Goal: Information Seeking & Learning: Learn about a topic

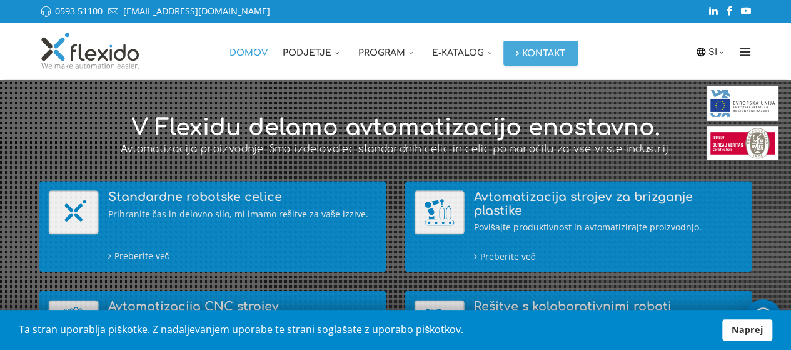
click at [742, 330] on link "Naprej" at bounding box center [747, 329] width 50 height 21
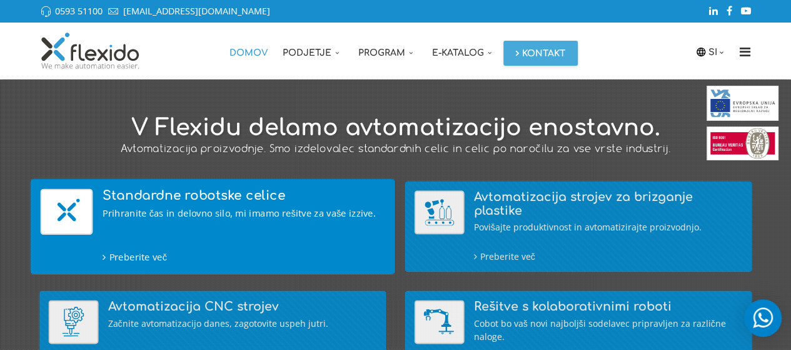
click at [185, 194] on h4 "Standardne robotske celice" at bounding box center [244, 196] width 283 height 14
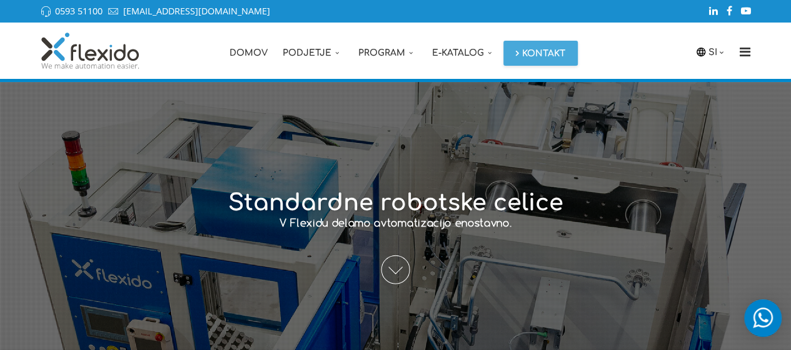
click at [396, 268] on span at bounding box center [395, 269] width 29 height 29
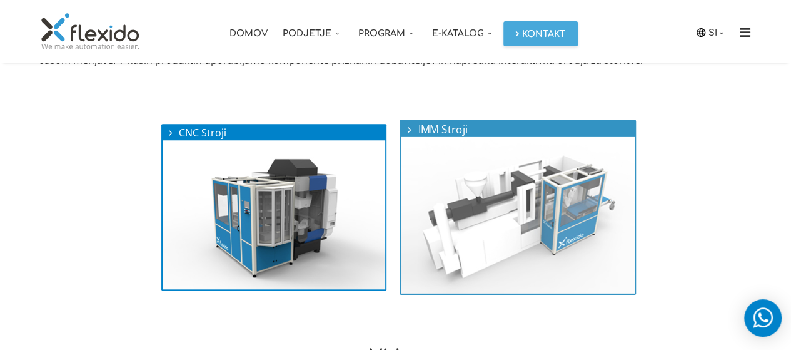
scroll to position [468, 0]
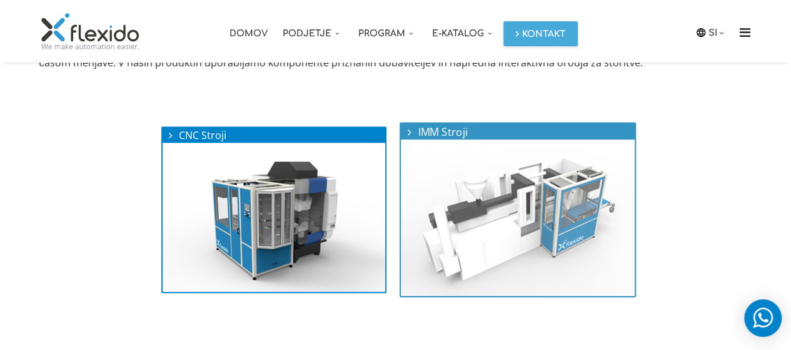
click at [520, 216] on img at bounding box center [518, 217] width 234 height 156
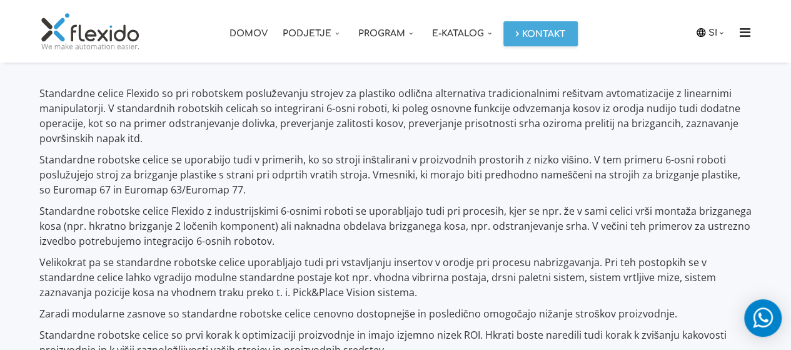
scroll to position [495, 0]
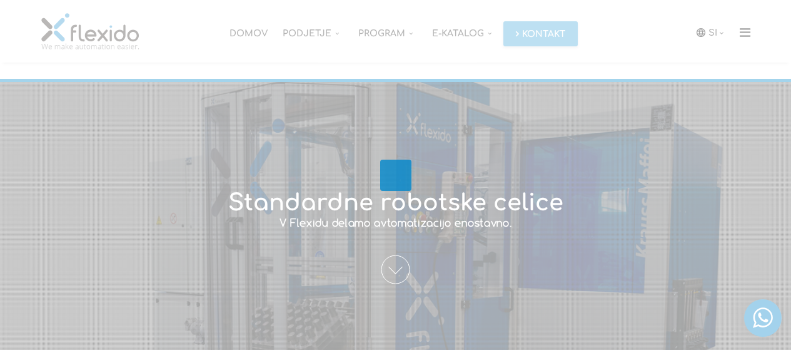
scroll to position [468, 0]
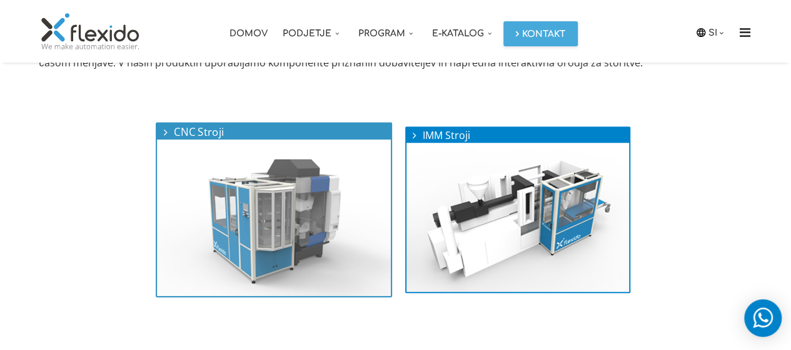
click at [281, 208] on img at bounding box center [274, 217] width 234 height 156
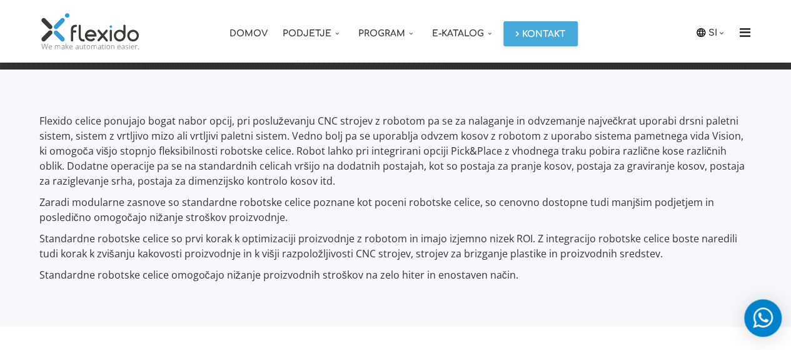
scroll to position [467, 0]
